Goal: Task Accomplishment & Management: Complete application form

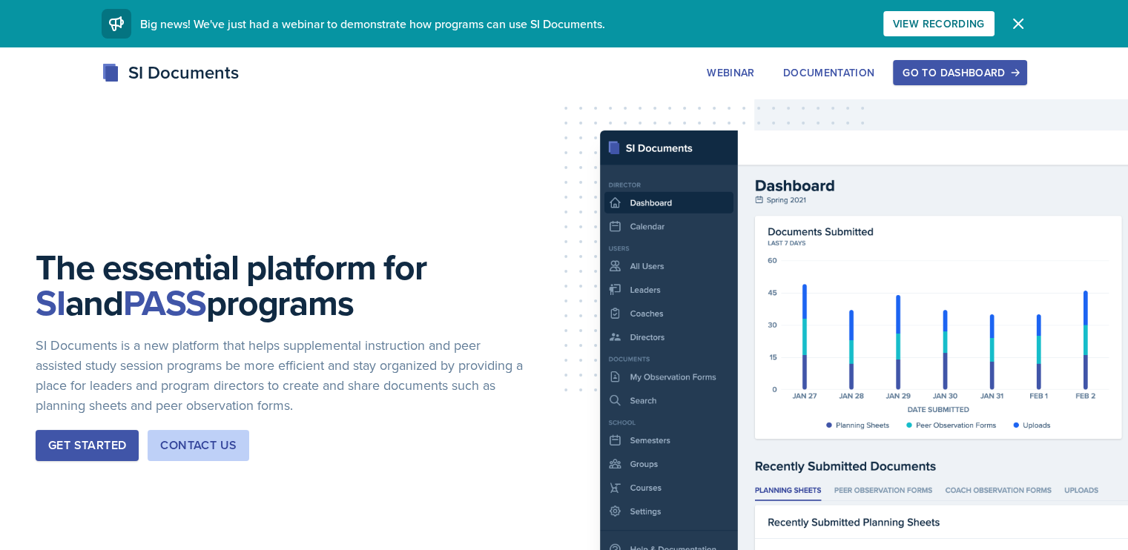
click at [1026, 85] on button "Go to Dashboard" at bounding box center [959, 72] width 133 height 25
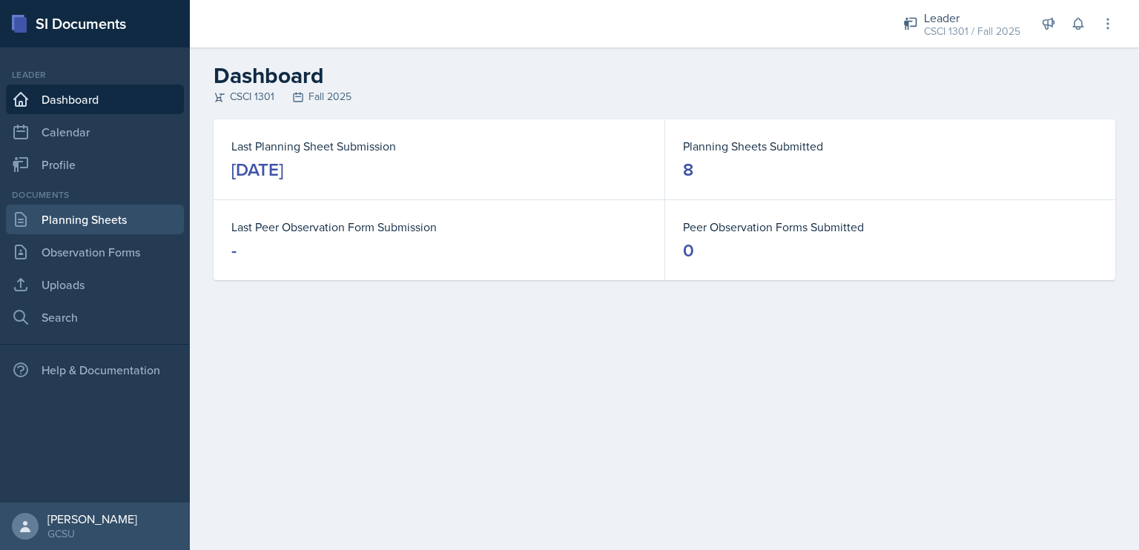
click at [133, 213] on link "Planning Sheets" at bounding box center [95, 220] width 178 height 30
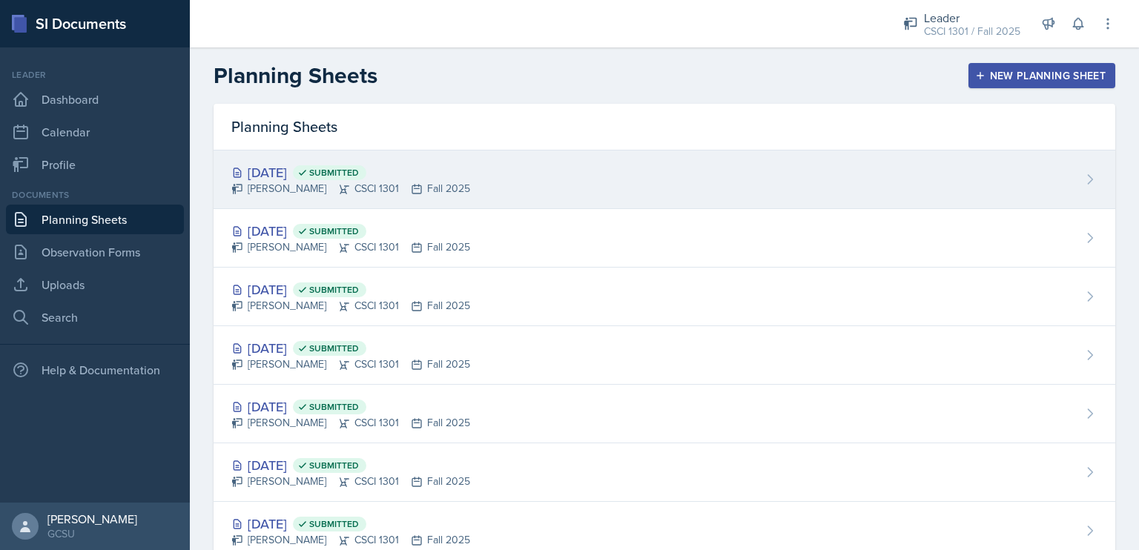
click at [874, 190] on div "[DATE] Submitted [PERSON_NAME] CSCI 1301 Fall 2025" at bounding box center [665, 180] width 902 height 59
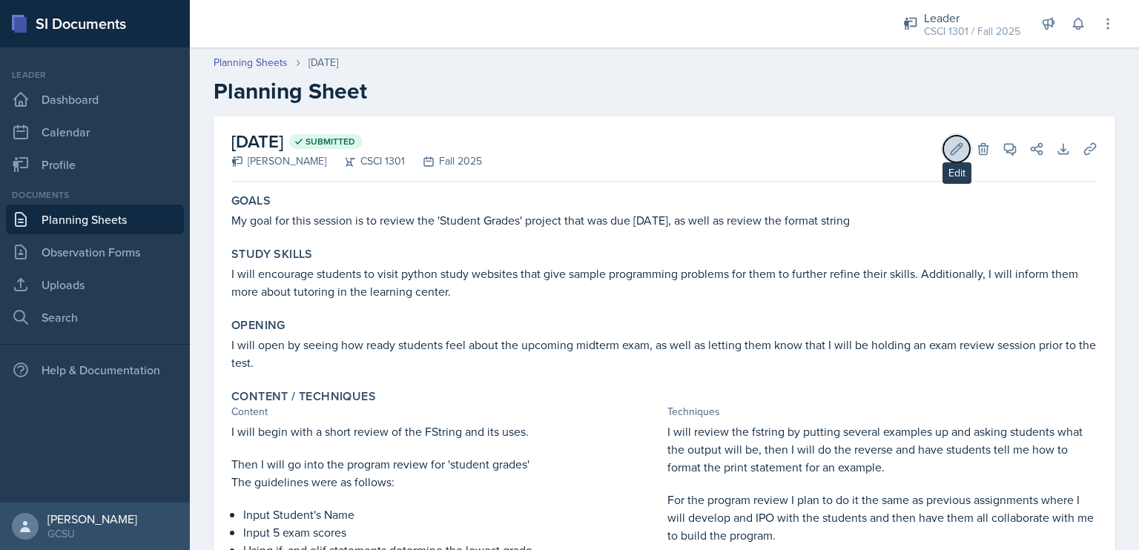
click at [943, 145] on button "Edit" at bounding box center [956, 149] width 27 height 27
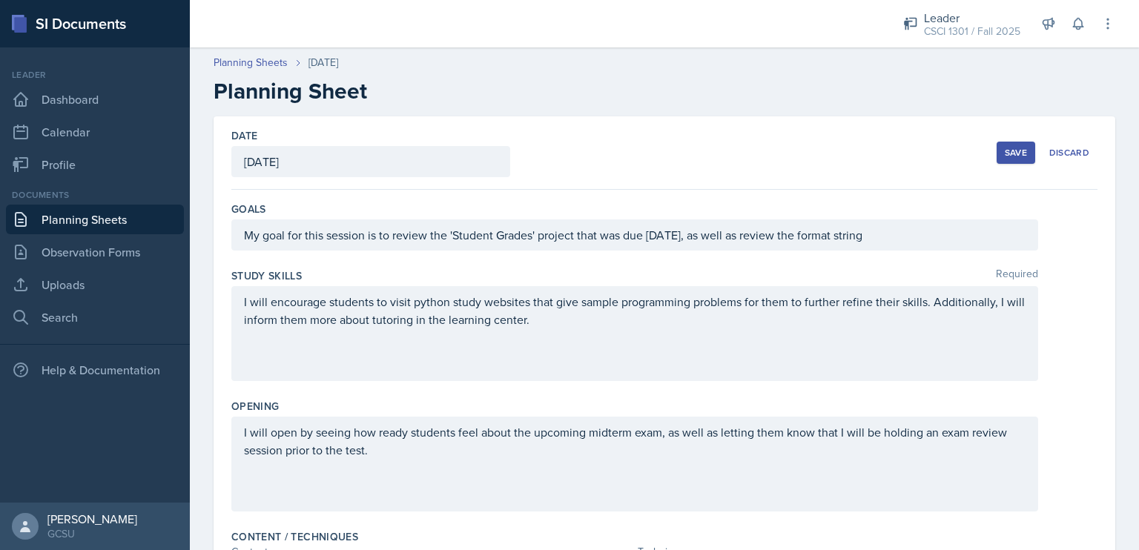
scroll to position [569, 0]
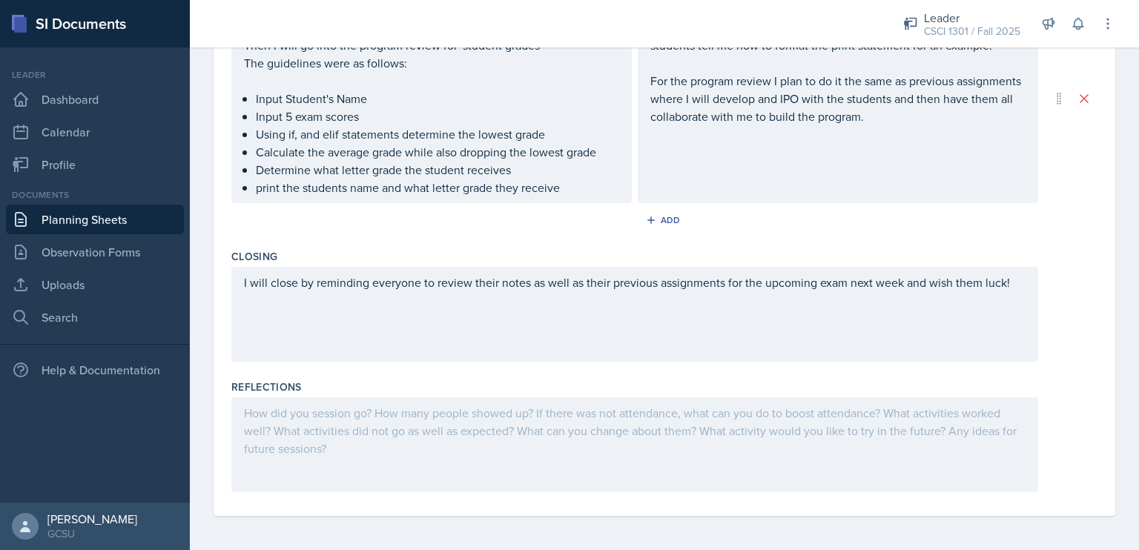
click at [642, 457] on div at bounding box center [634, 444] width 807 height 95
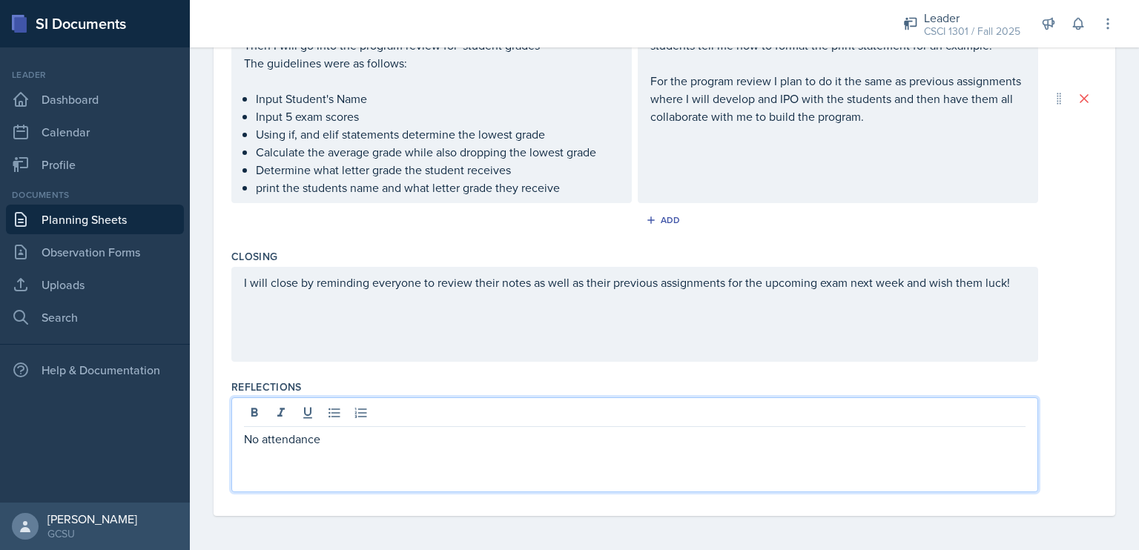
scroll to position [0, 0]
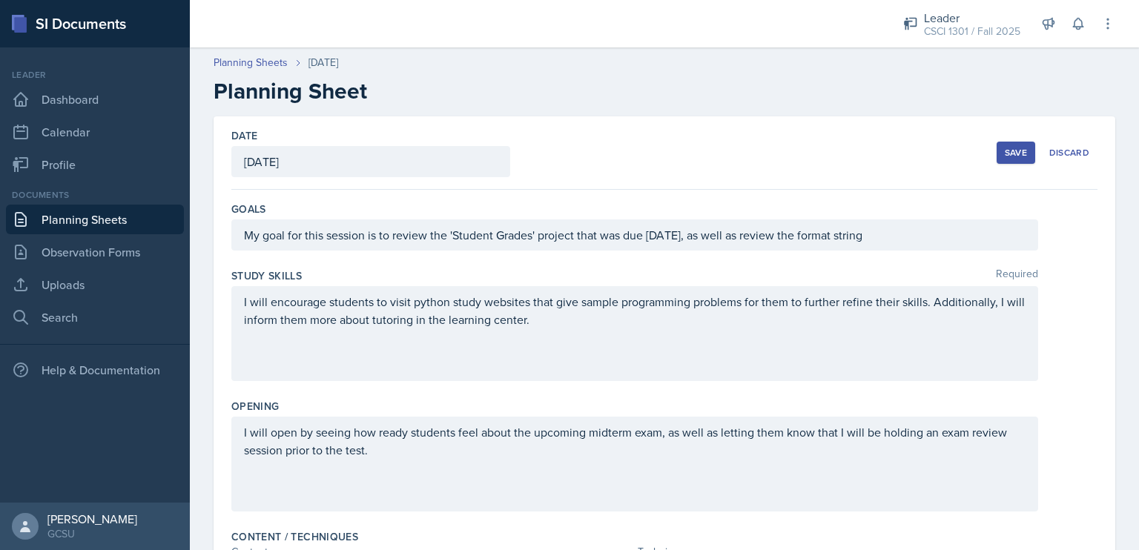
click at [1017, 154] on button "Save" at bounding box center [1015, 153] width 39 height 22
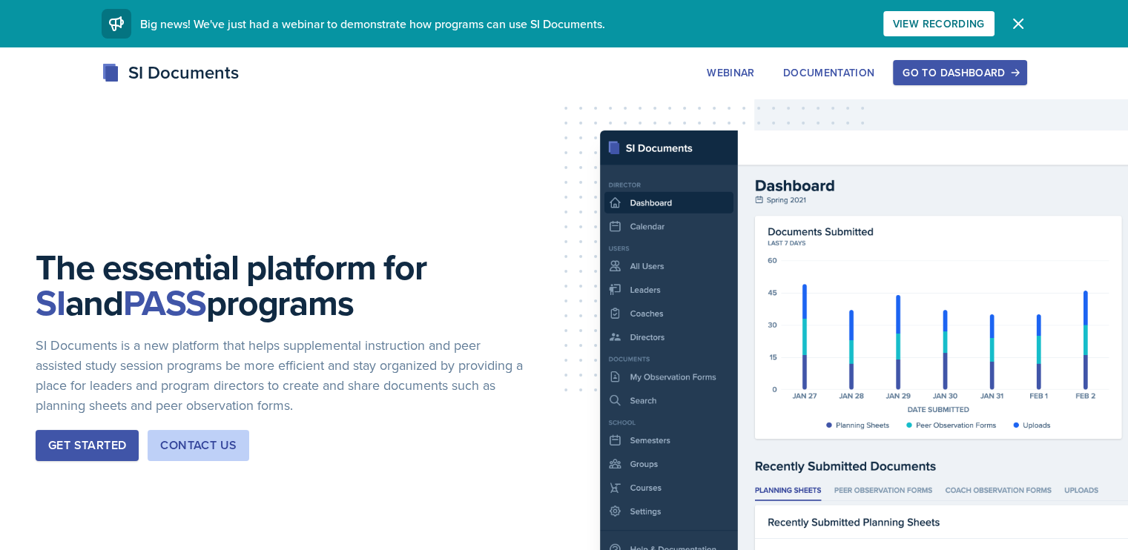
click at [1016, 73] on div "Go to Dashboard" at bounding box center [959, 73] width 114 height 12
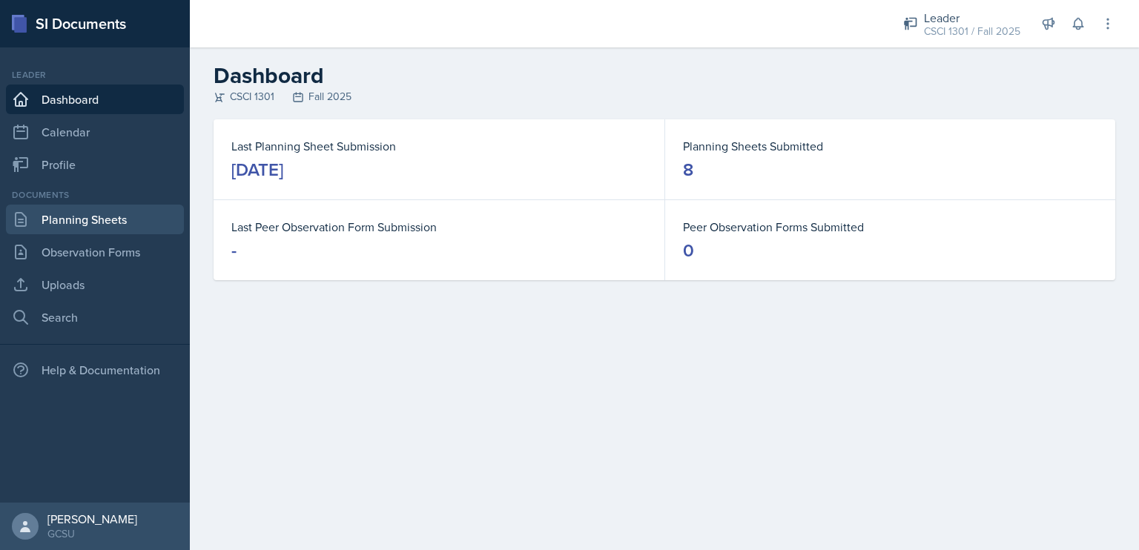
click at [125, 210] on link "Planning Sheets" at bounding box center [95, 220] width 178 height 30
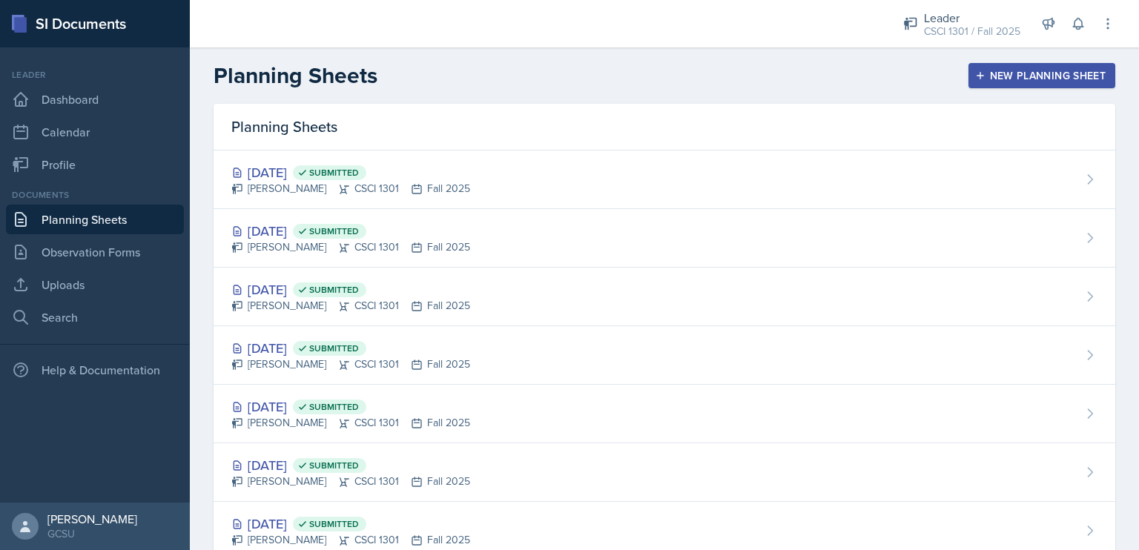
click at [1037, 76] on div "New Planning Sheet" at bounding box center [1042, 76] width 128 height 12
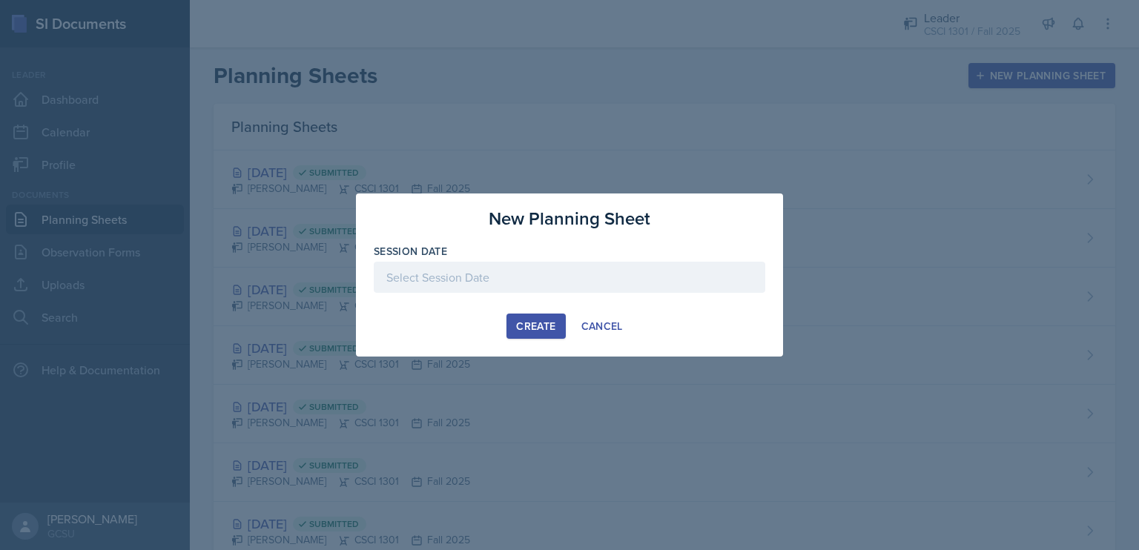
click at [610, 281] on div at bounding box center [569, 277] width 391 height 31
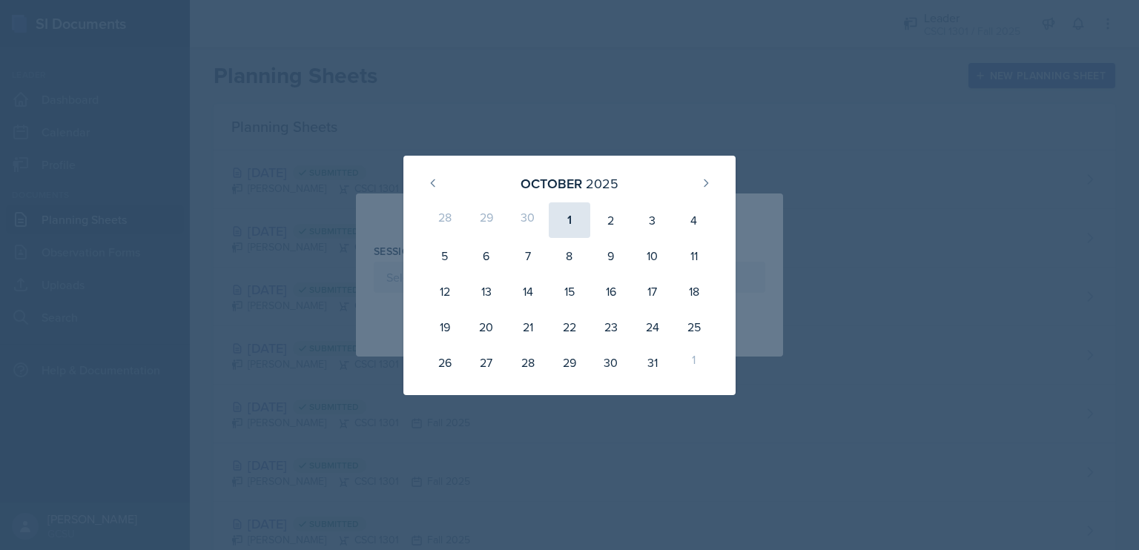
click at [568, 220] on div "1" at bounding box center [570, 220] width 42 height 36
type input "[DATE]"
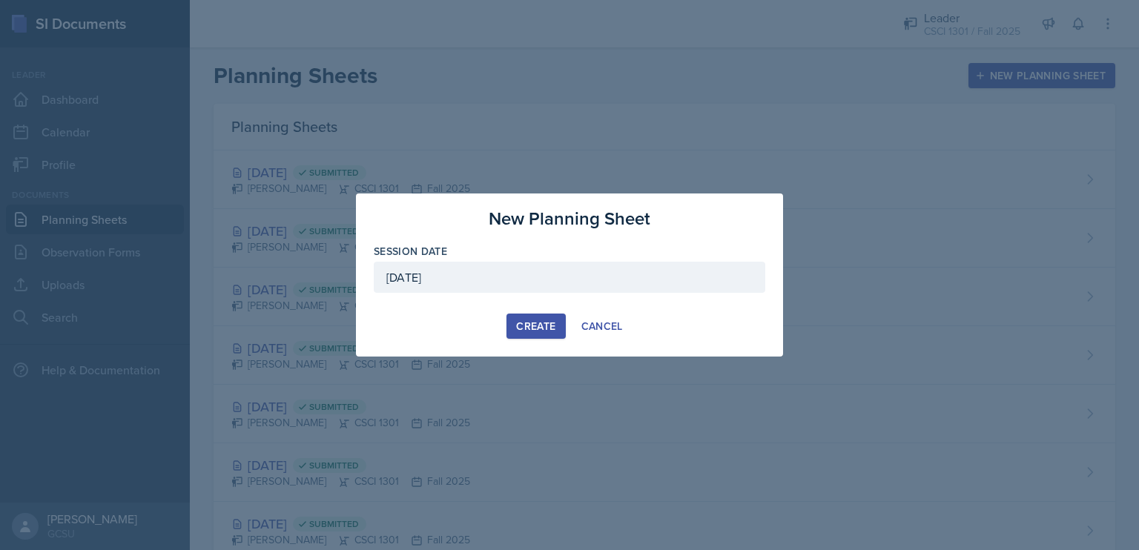
click at [538, 317] on button "Create" at bounding box center [535, 326] width 59 height 25
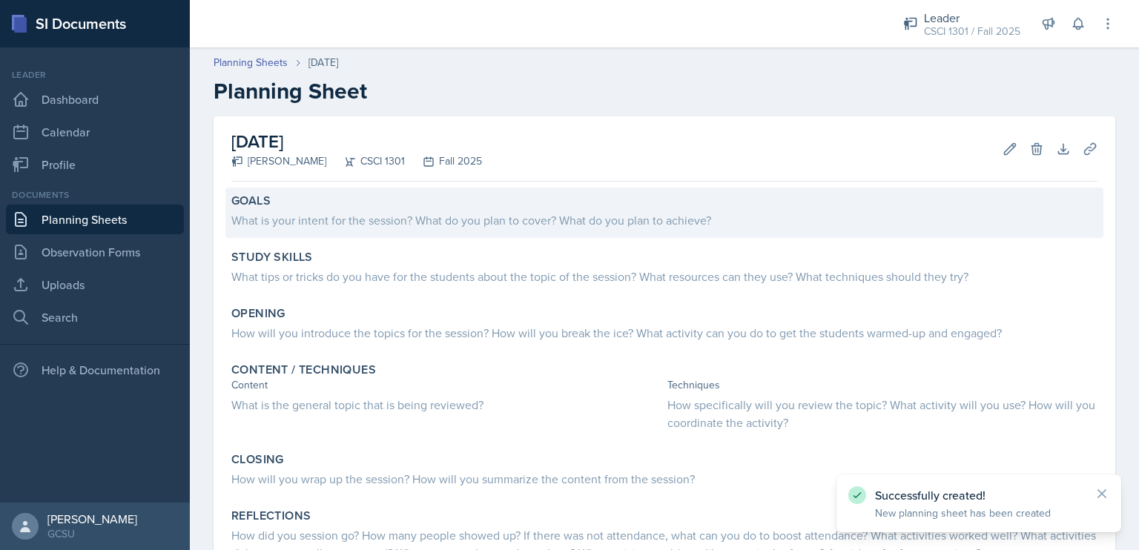
click at [472, 236] on div "Goals What is your intent for the session? What do you plan to cover? What do y…" at bounding box center [664, 213] width 878 height 50
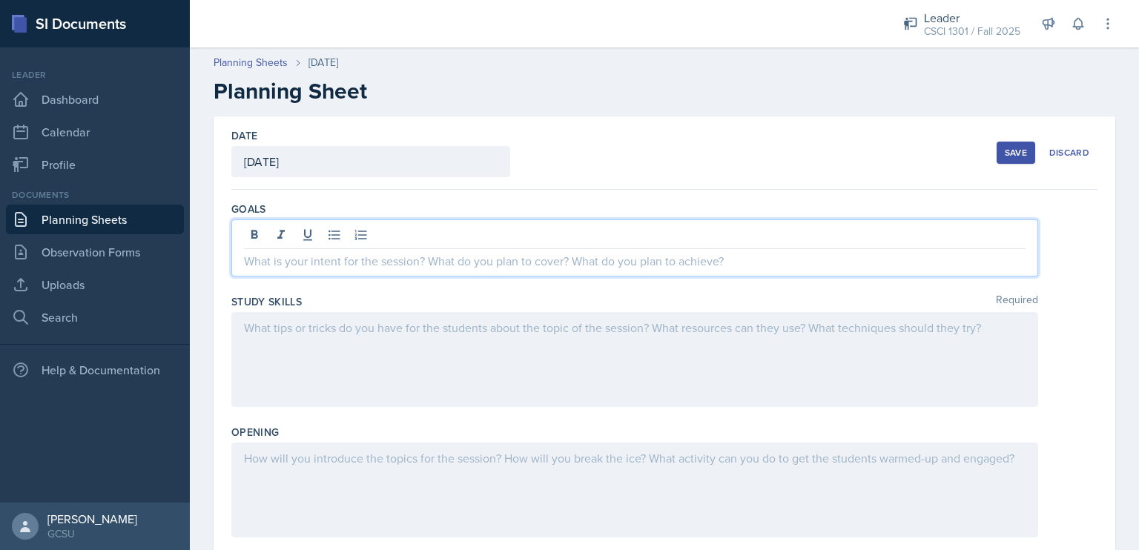
click at [472, 236] on div at bounding box center [634, 247] width 807 height 57
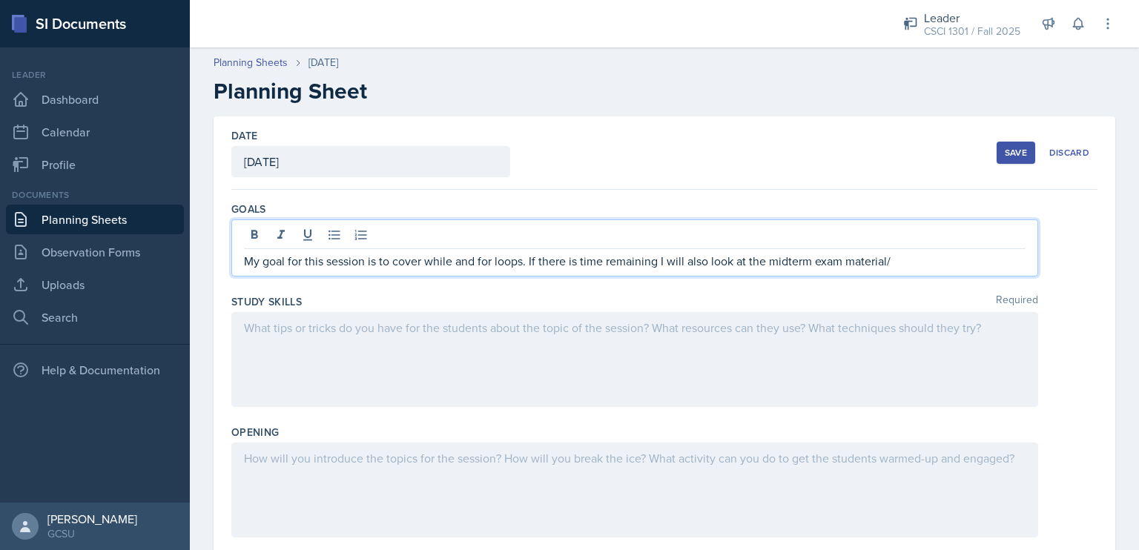
click at [446, 340] on div at bounding box center [634, 359] width 807 height 95
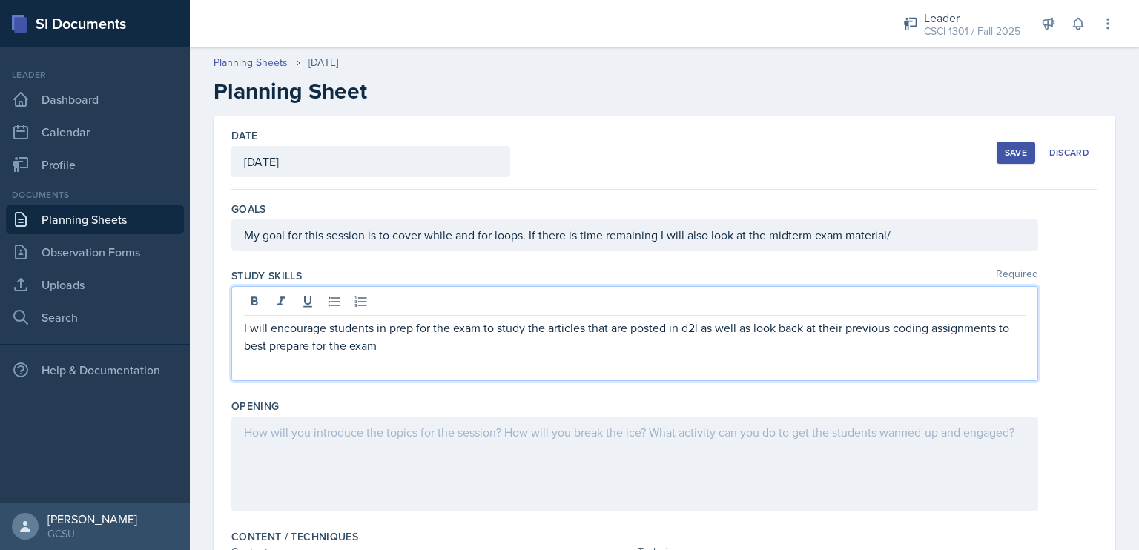
click at [414, 328] on p "I will encourage students in prep for the exam to study the articles that are p…" at bounding box center [634, 337] width 781 height 36
click at [495, 349] on p "I will encourage students that when they study for the exam to study the articl…" at bounding box center [634, 337] width 781 height 36
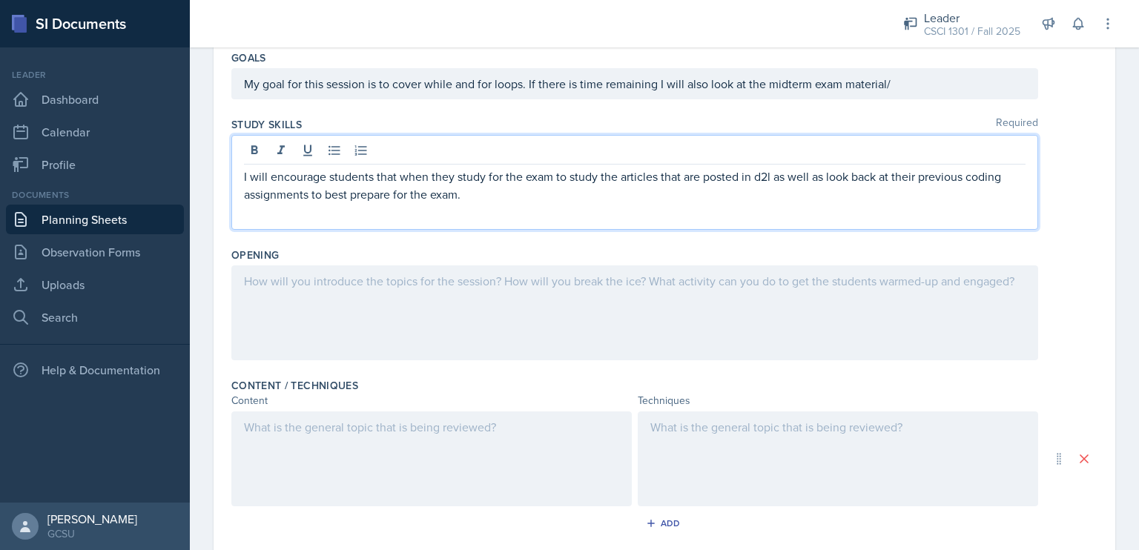
click at [474, 333] on div at bounding box center [634, 312] width 807 height 95
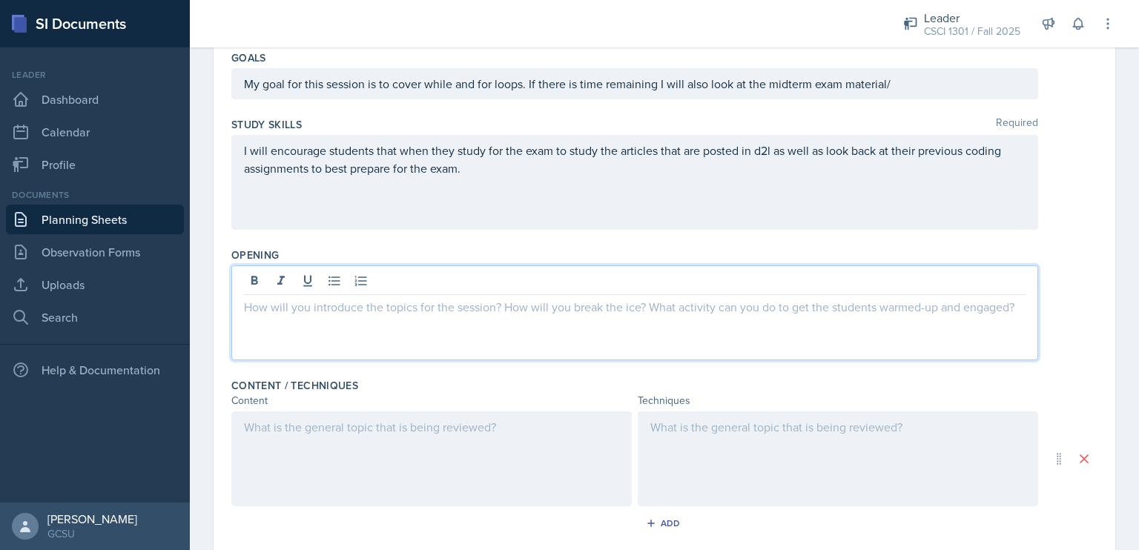
scroll to position [178, 0]
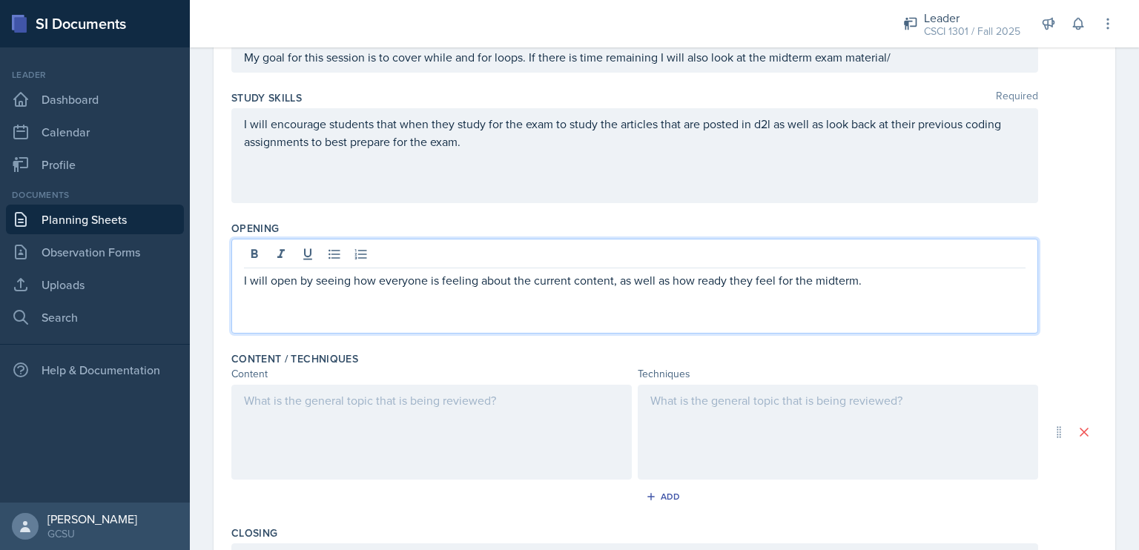
click at [459, 394] on div at bounding box center [431, 432] width 400 height 95
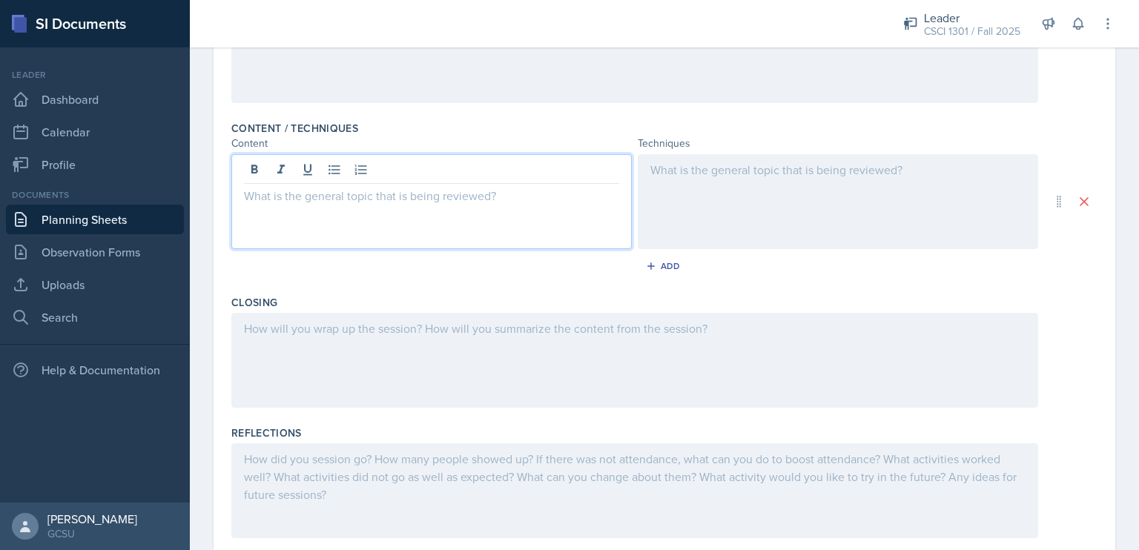
scroll to position [422, 0]
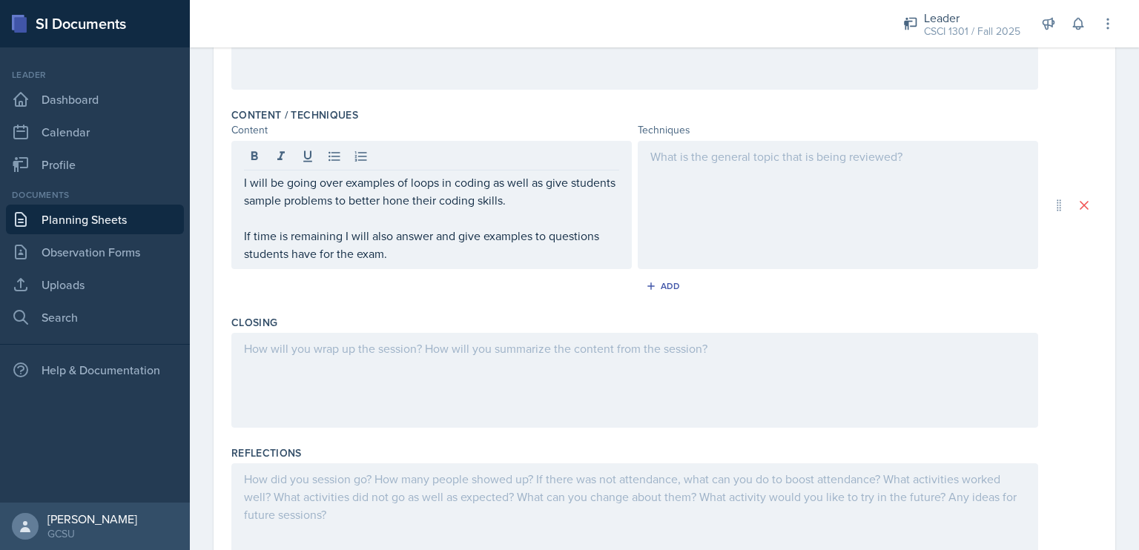
click at [752, 168] on div at bounding box center [838, 205] width 400 height 128
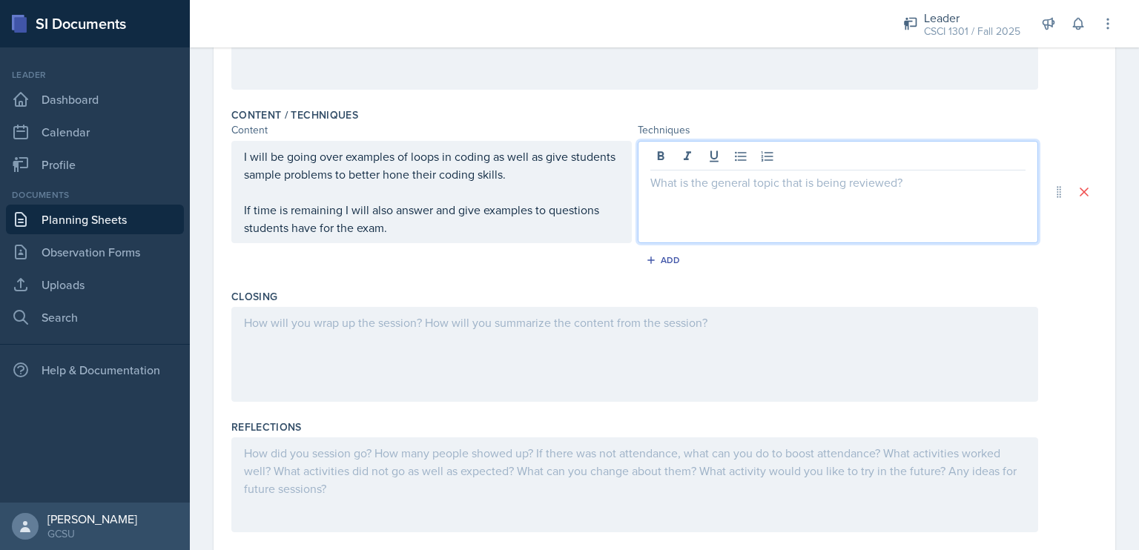
scroll to position [448, 0]
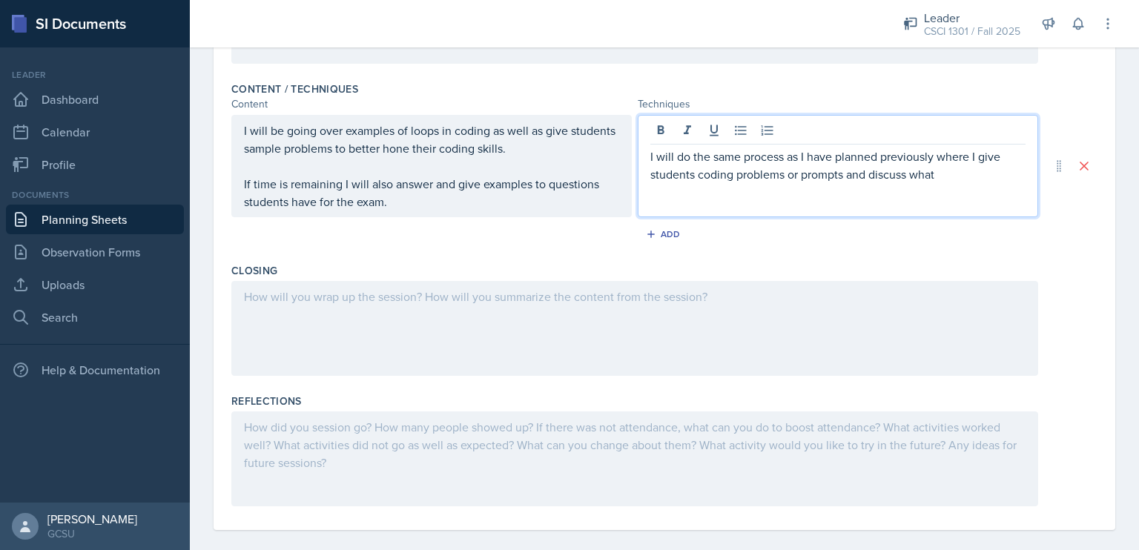
click at [930, 154] on p "I will do the same process as I have planned previously where I give students c…" at bounding box center [837, 166] width 375 height 36
click at [1008, 180] on p "I will do the same process as I have planned previously. This process is where …" at bounding box center [837, 166] width 375 height 36
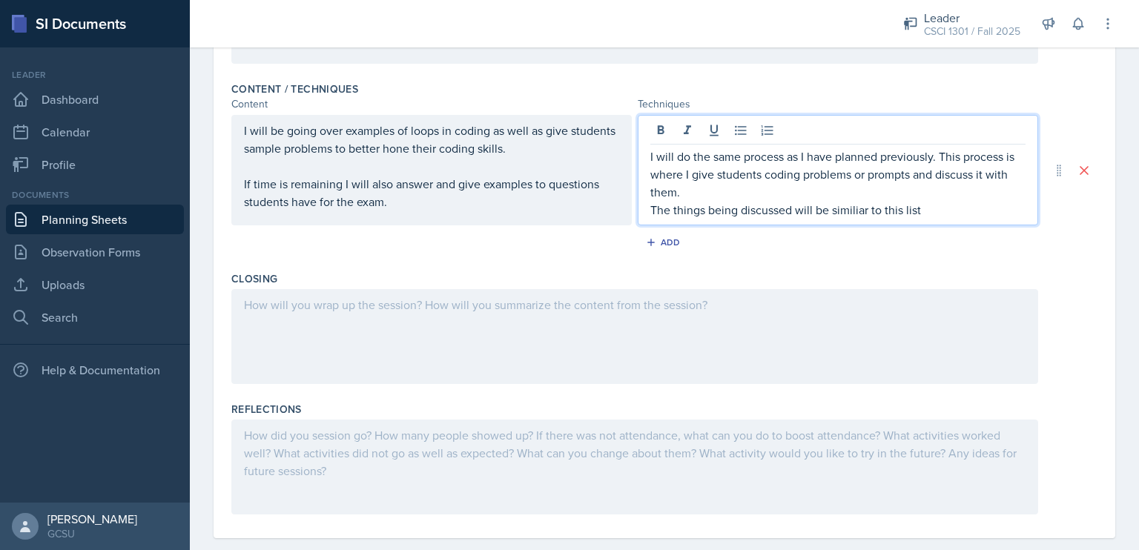
click at [840, 213] on p "The things being discussed will be similiar to this list" at bounding box center [837, 210] width 375 height 18
click at [936, 211] on p "The things being discussed will be similar to this list" at bounding box center [837, 210] width 375 height 18
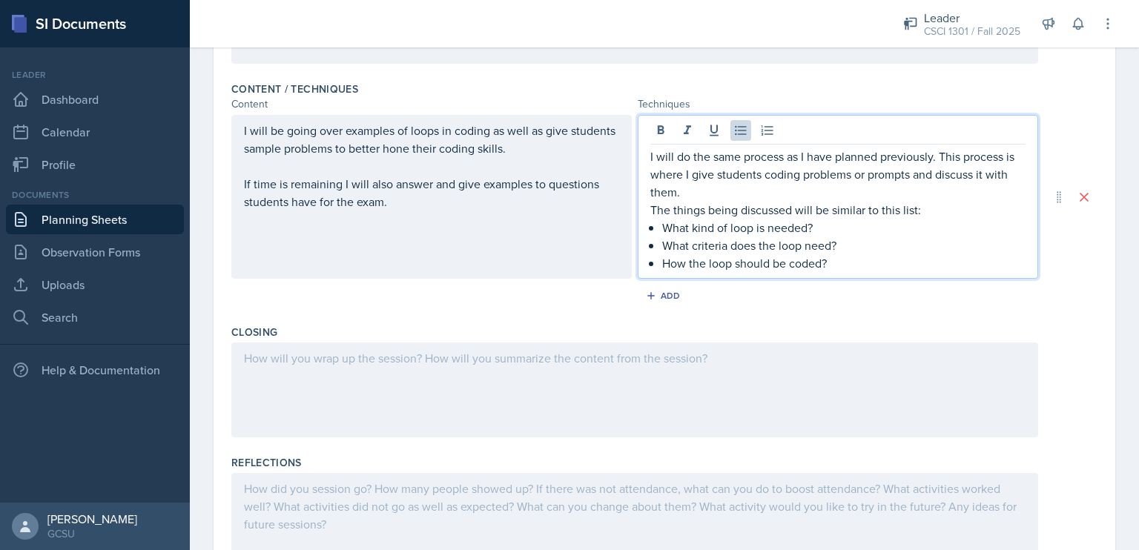
click at [698, 365] on div at bounding box center [634, 390] width 807 height 95
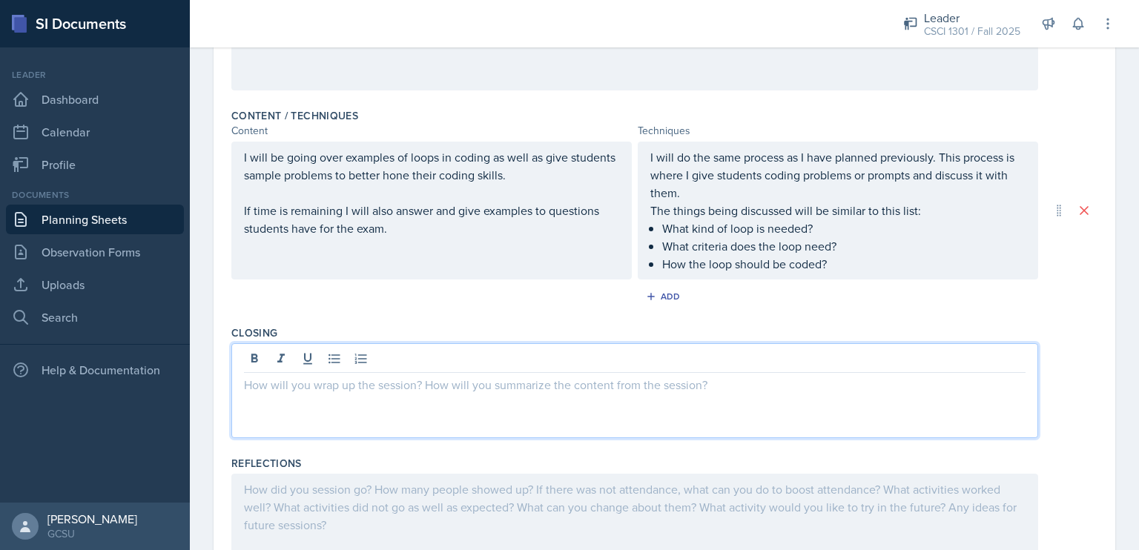
click at [681, 262] on p "How the loop should be coded?" at bounding box center [843, 264] width 363 height 18
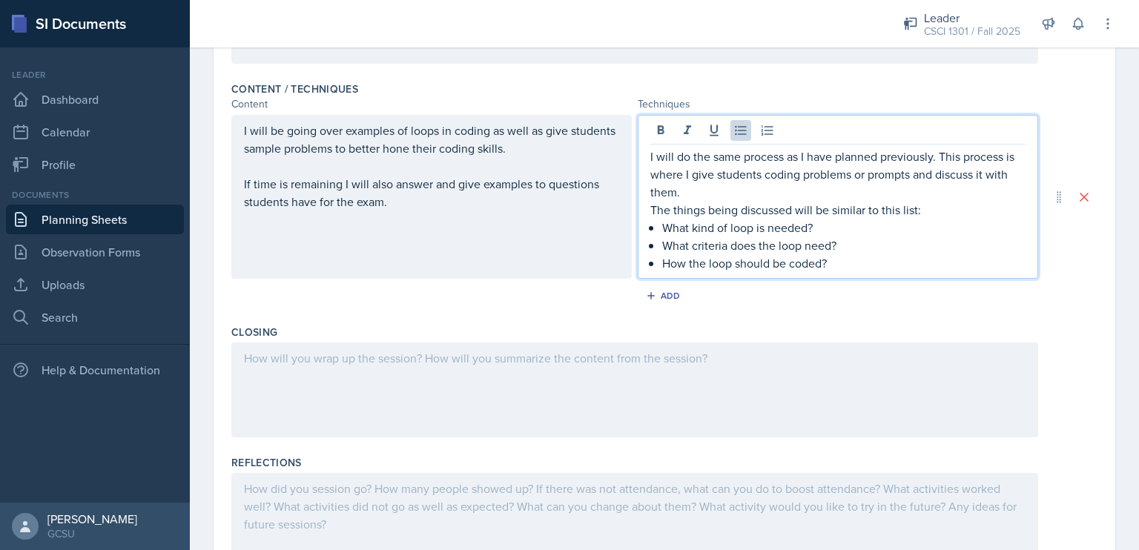
click at [765, 263] on p "How the loop should be coded?" at bounding box center [843, 263] width 363 height 18
click at [681, 263] on p "How the loop be coded?" at bounding box center [843, 263] width 363 height 18
click at [655, 337] on div "Closing" at bounding box center [664, 332] width 866 height 15
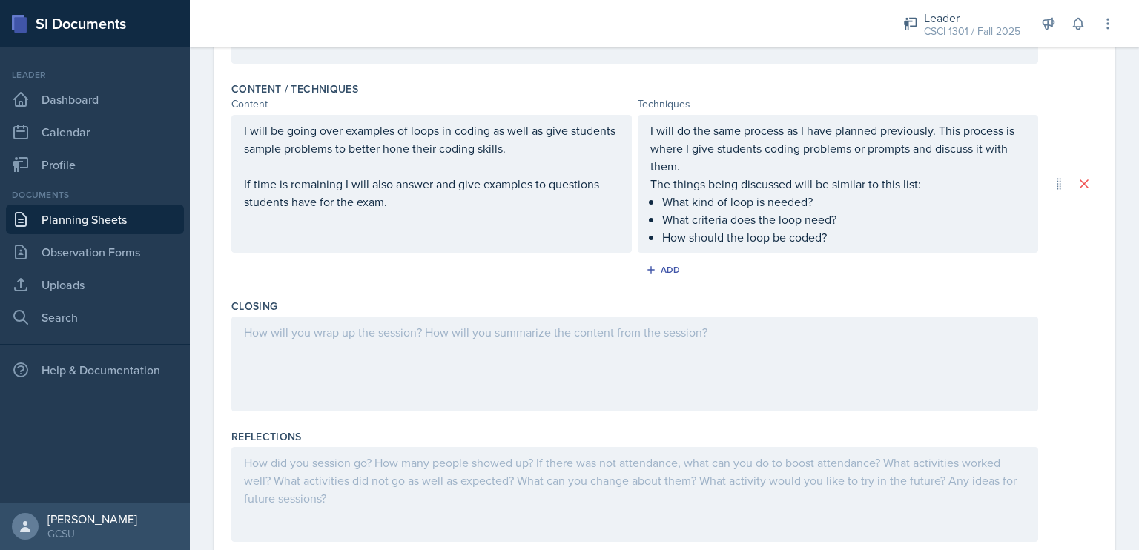
click at [643, 343] on div at bounding box center [634, 364] width 807 height 95
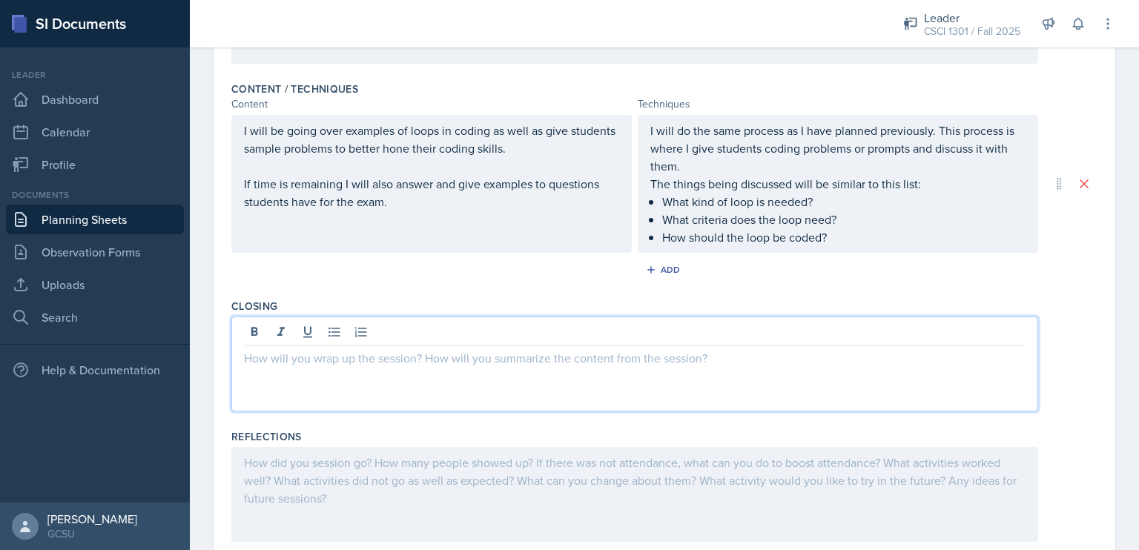
scroll to position [473, 0]
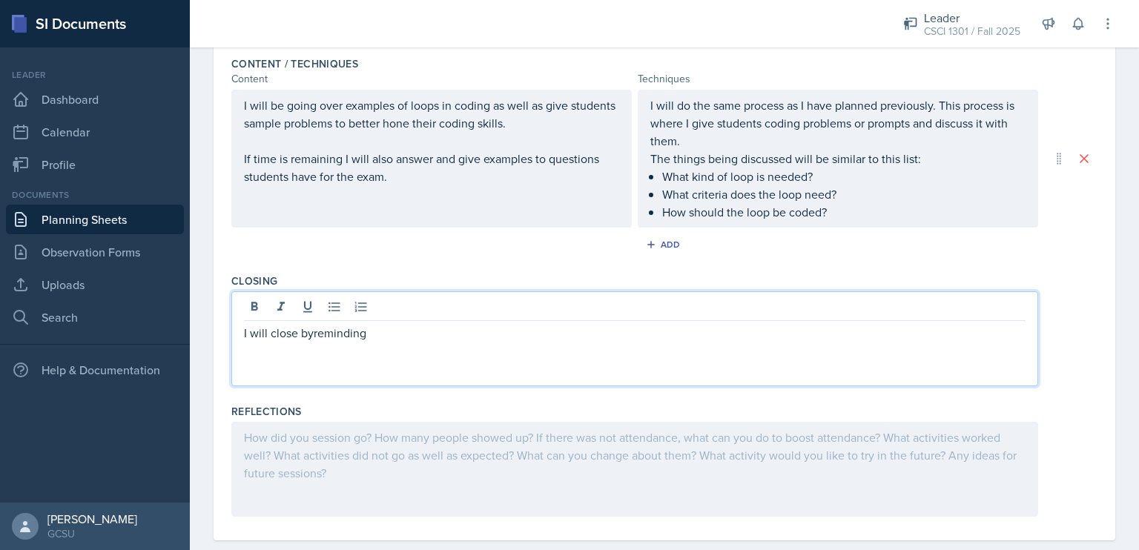
click at [312, 334] on p "I will close byreminding" at bounding box center [634, 333] width 781 height 18
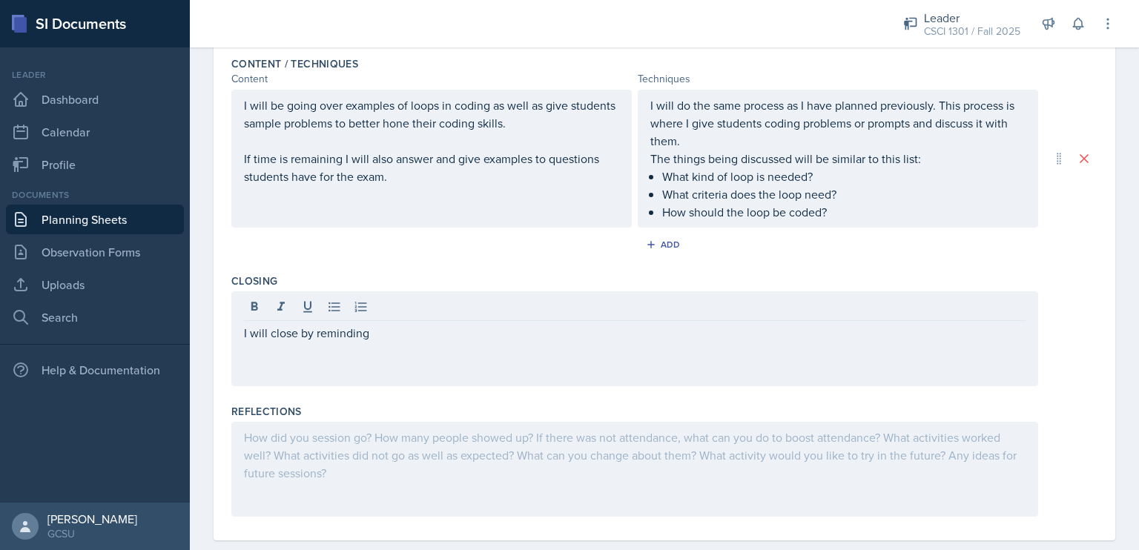
click at [496, 343] on div "I will close by reminding" at bounding box center [634, 338] width 807 height 95
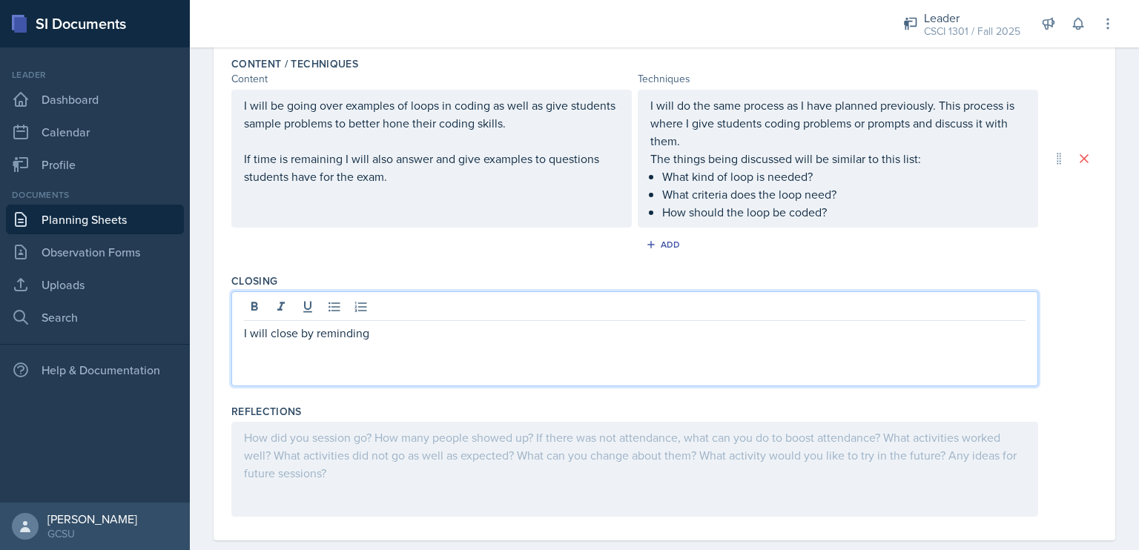
click at [485, 324] on p "I will close by reminding" at bounding box center [634, 333] width 781 height 18
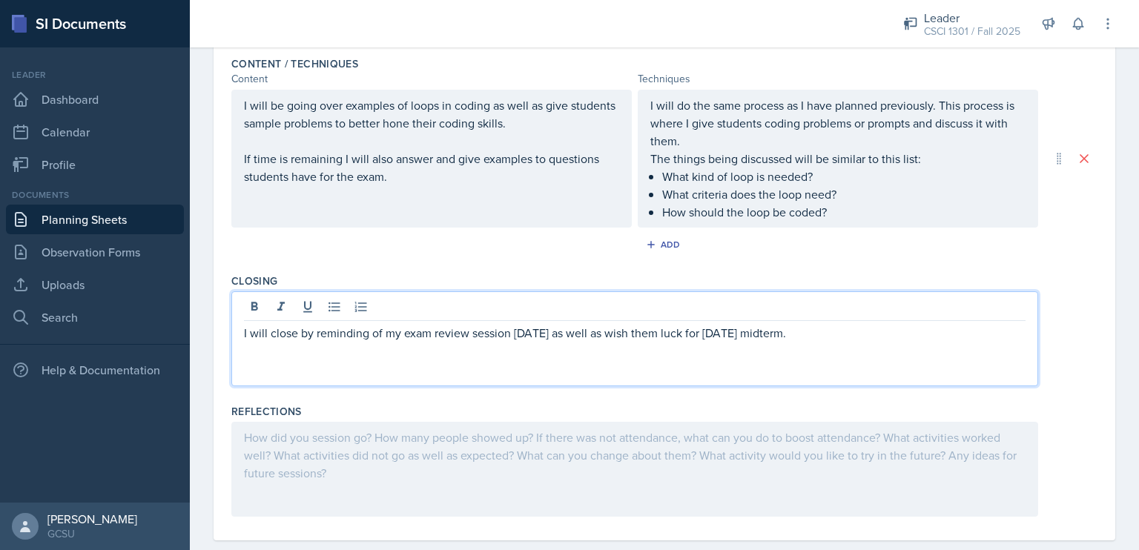
scroll to position [0, 0]
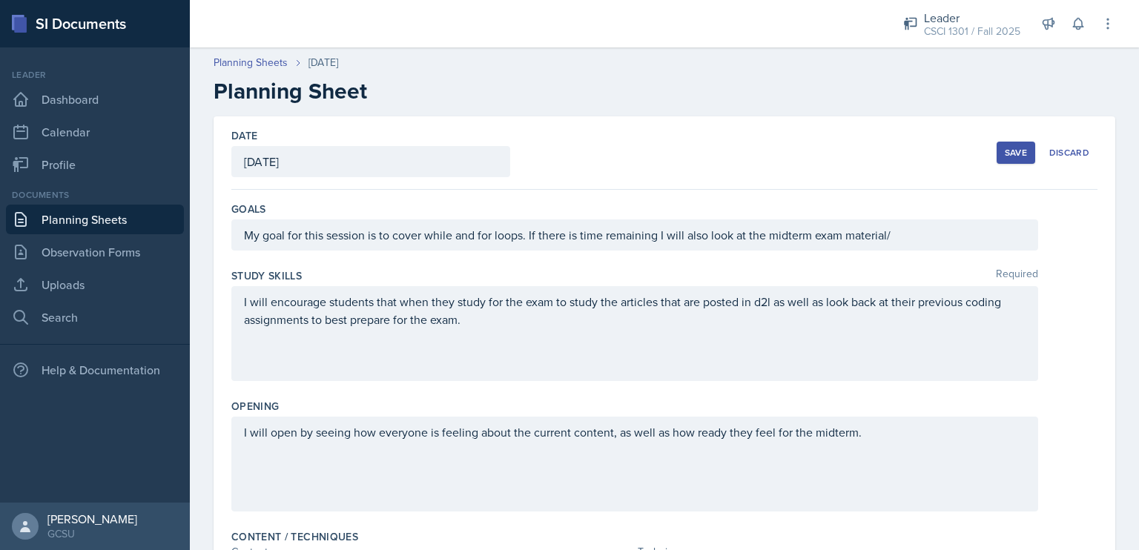
click at [1009, 144] on button "Save" at bounding box center [1015, 153] width 39 height 22
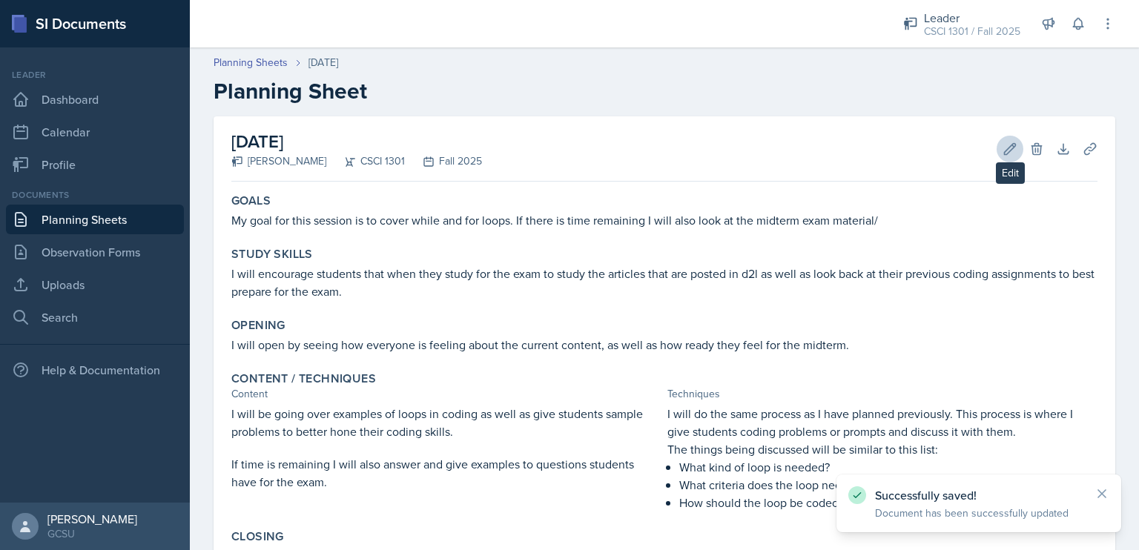
scroll to position [190, 0]
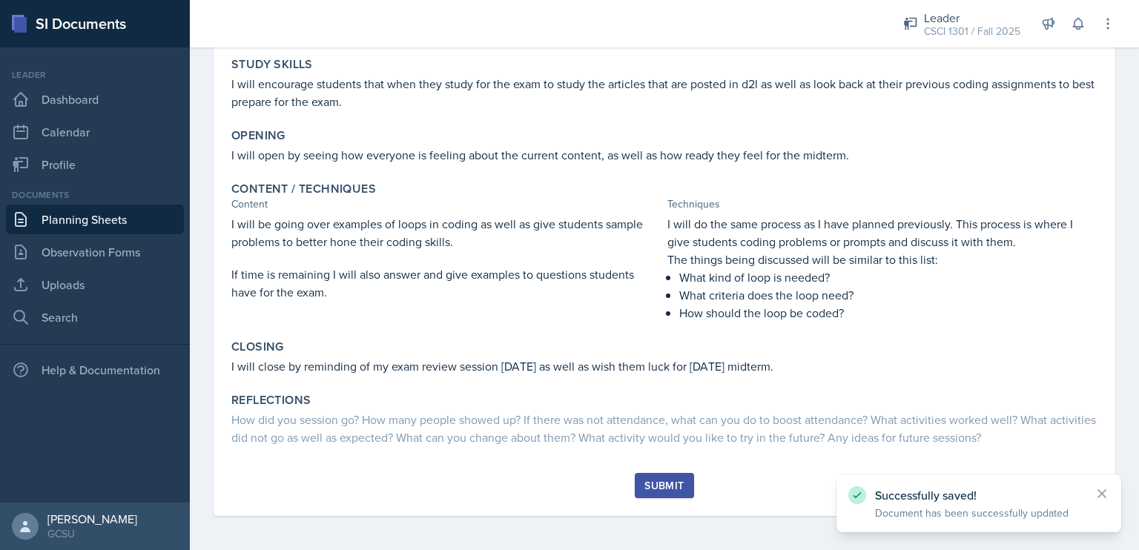
click at [646, 483] on div "Submit" at bounding box center [663, 486] width 39 height 12
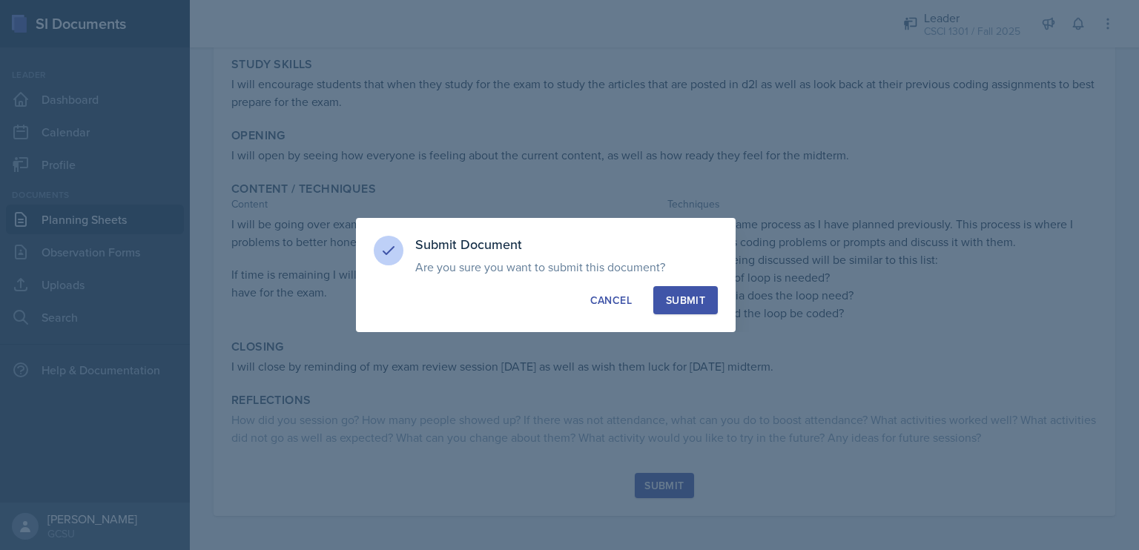
click at [708, 302] on button "Submit" at bounding box center [685, 300] width 65 height 28
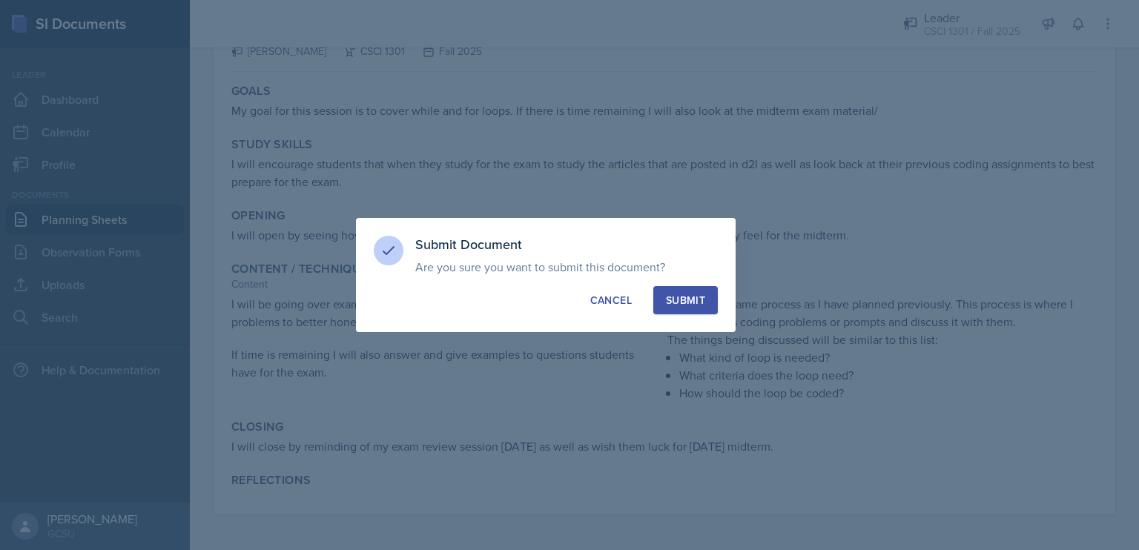
scroll to position [109, 0]
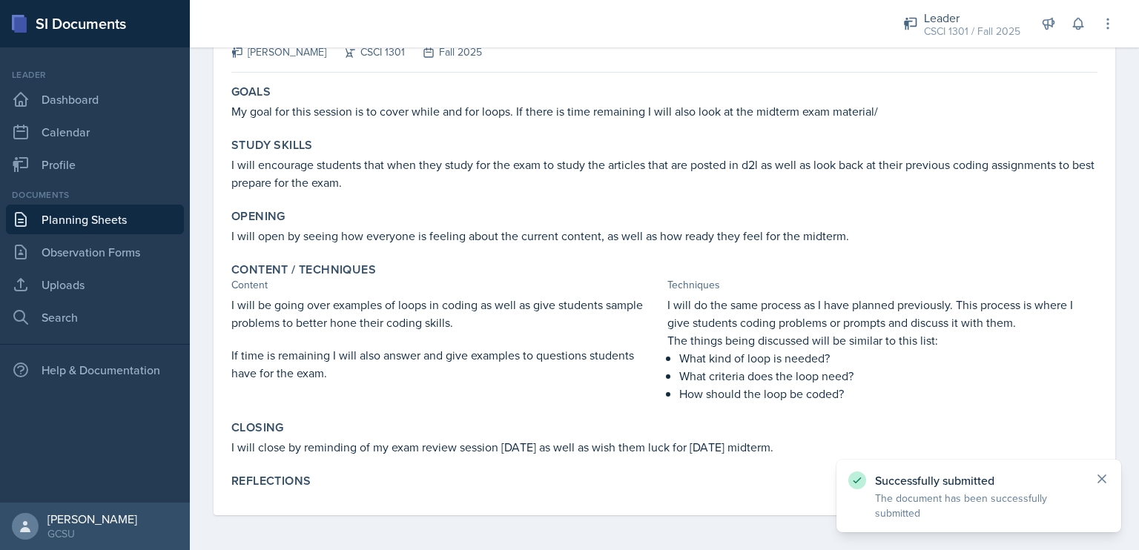
click at [1097, 473] on icon at bounding box center [1101, 479] width 15 height 15
click at [546, 15] on div at bounding box center [533, 23] width 663 height 47
